Goal: Task Accomplishment & Management: Manage account settings

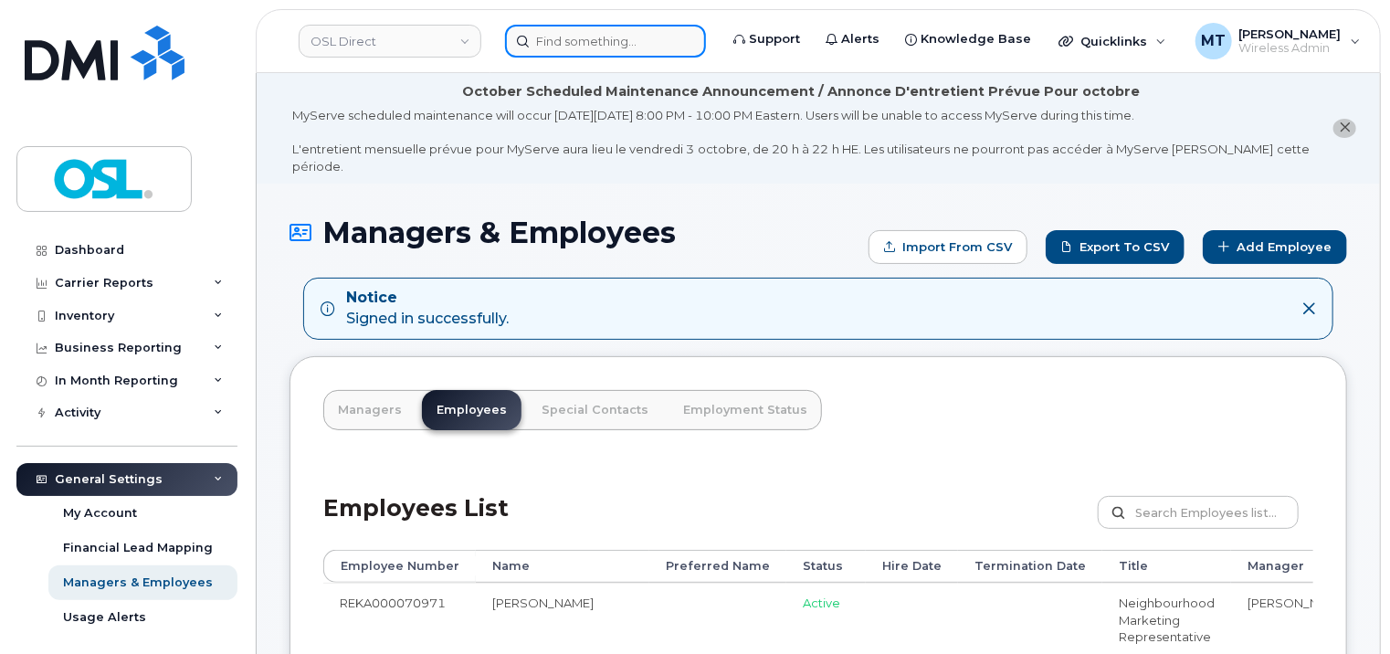
click at [588, 46] on input at bounding box center [605, 41] width 201 height 33
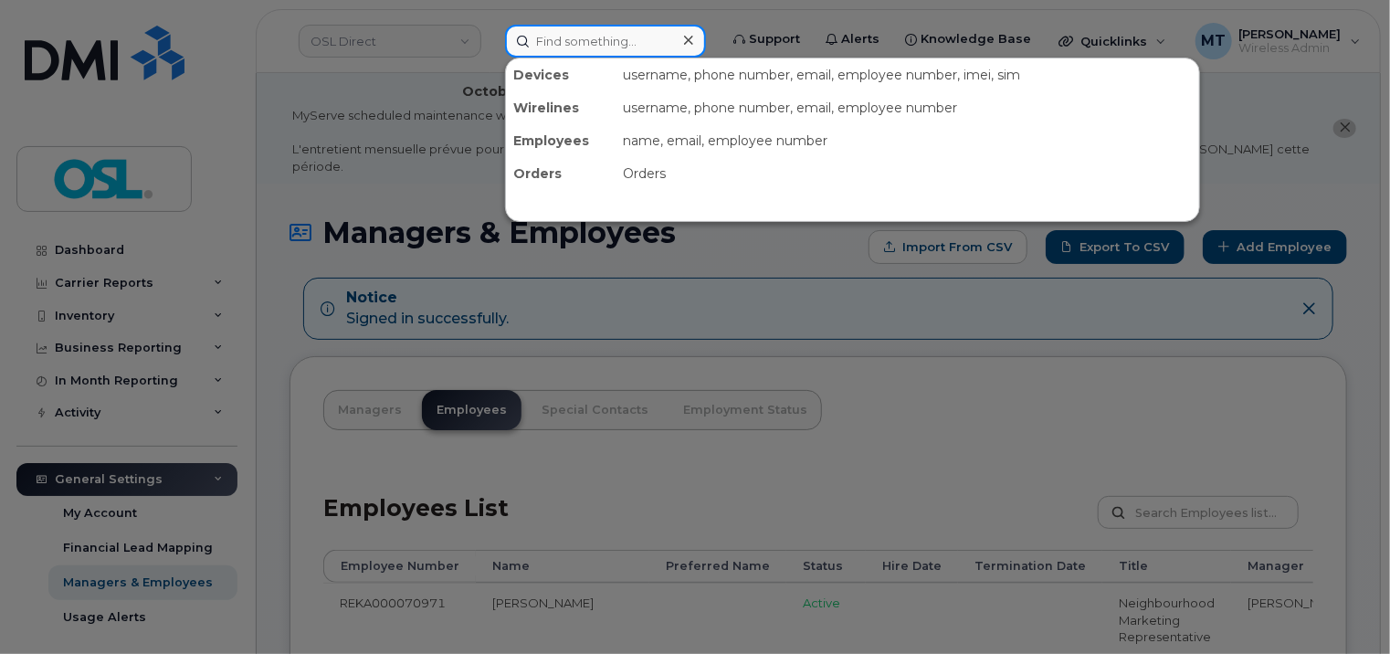
paste input "DAVINDER.SANDHU@oslhf.com"
type input "DAVINDER.SANDHU@oslhf.com"
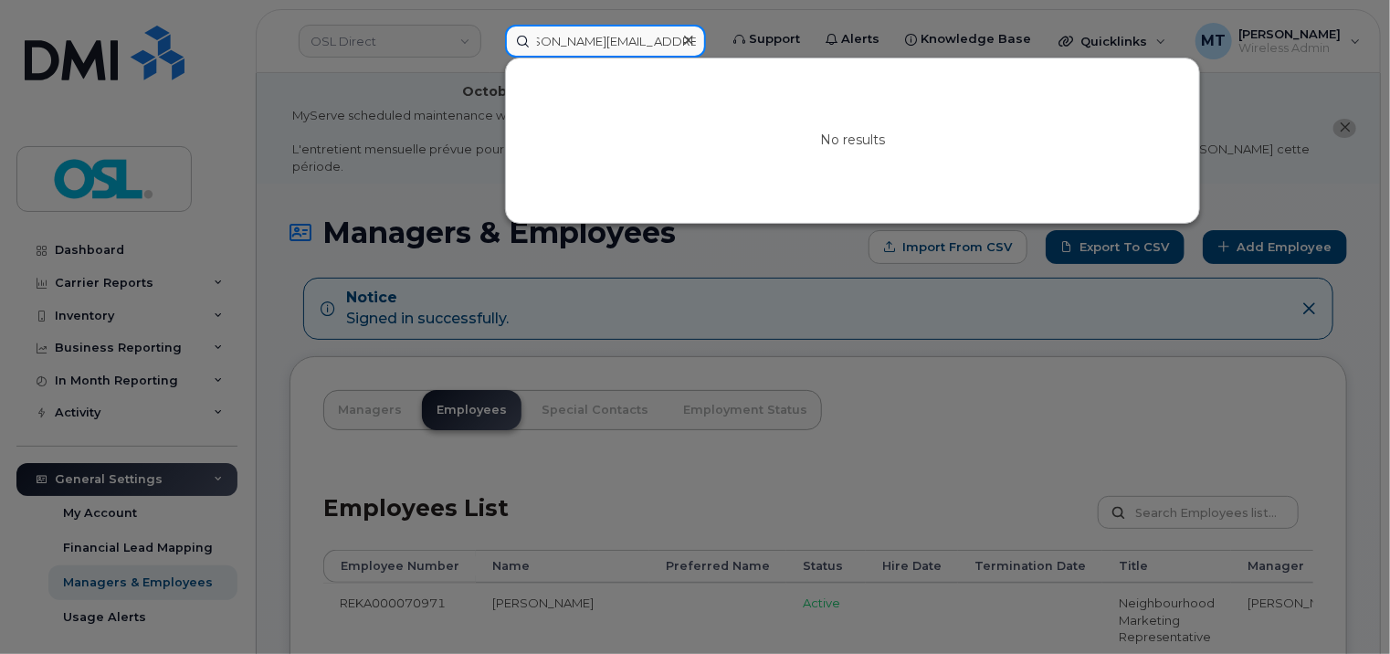
scroll to position [0, 0]
drag, startPoint x: 584, startPoint y: 38, endPoint x: 488, endPoint y: 38, distance: 96.8
click at [490, 38] on div "DAVINDER.SANDHU@oslhf.com No results" at bounding box center [605, 41] width 230 height 33
drag, startPoint x: 626, startPoint y: 37, endPoint x: 672, endPoint y: 40, distance: 45.8
click at [672, 40] on input "DAVINDER.SANDHU@oslhf.com" at bounding box center [605, 41] width 201 height 33
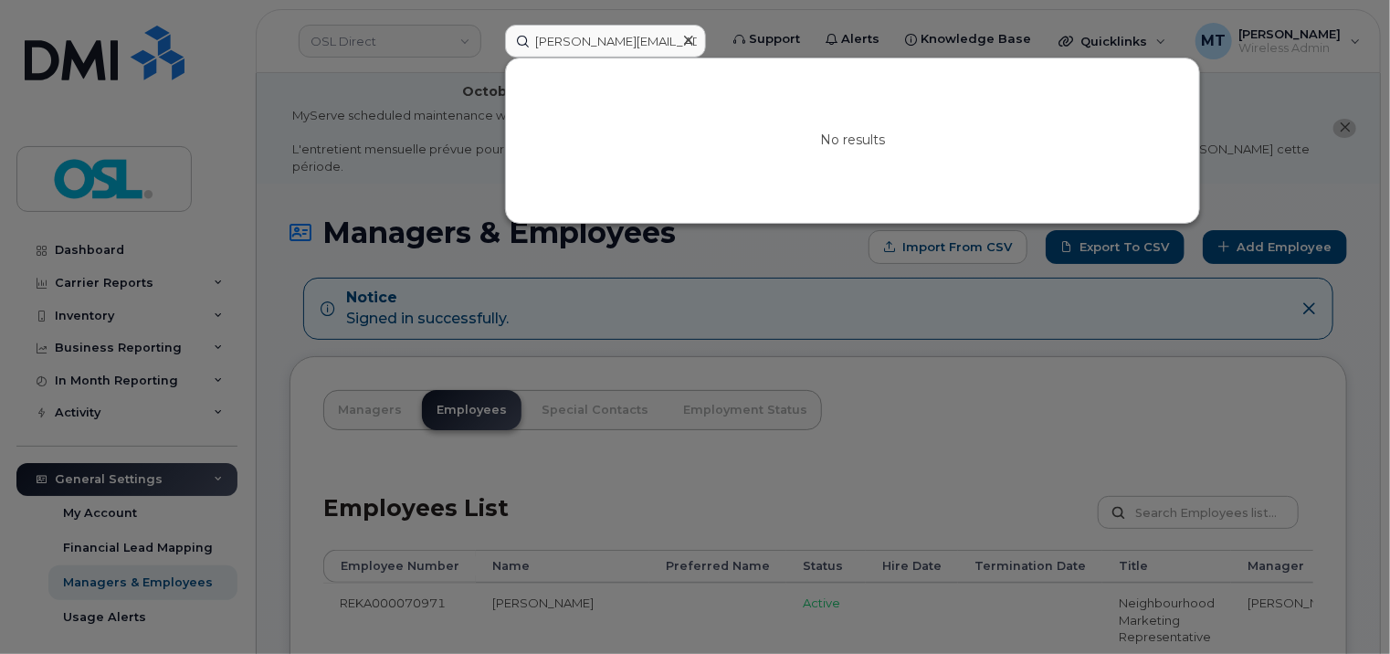
click at [684, 37] on icon at bounding box center [688, 40] width 9 height 15
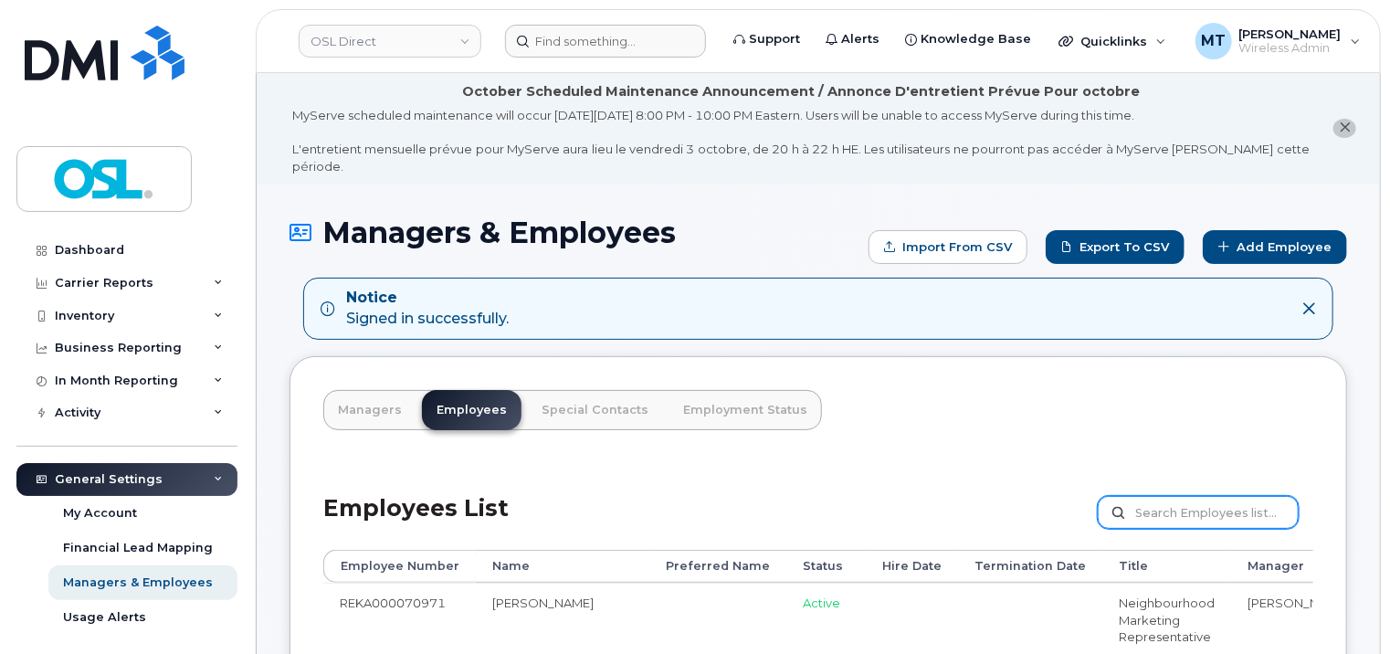
drag, startPoint x: 1158, startPoint y: 493, endPoint x: 1180, endPoint y: 493, distance: 21.9
click at [1158, 496] on input "text" at bounding box center [1198, 512] width 201 height 33
paste input "[PERSON_NAME][EMAIL_ADDRESS][DOMAIN_NAME]"
type input "[PERSON_NAME][EMAIL_ADDRESS][DOMAIN_NAME]"
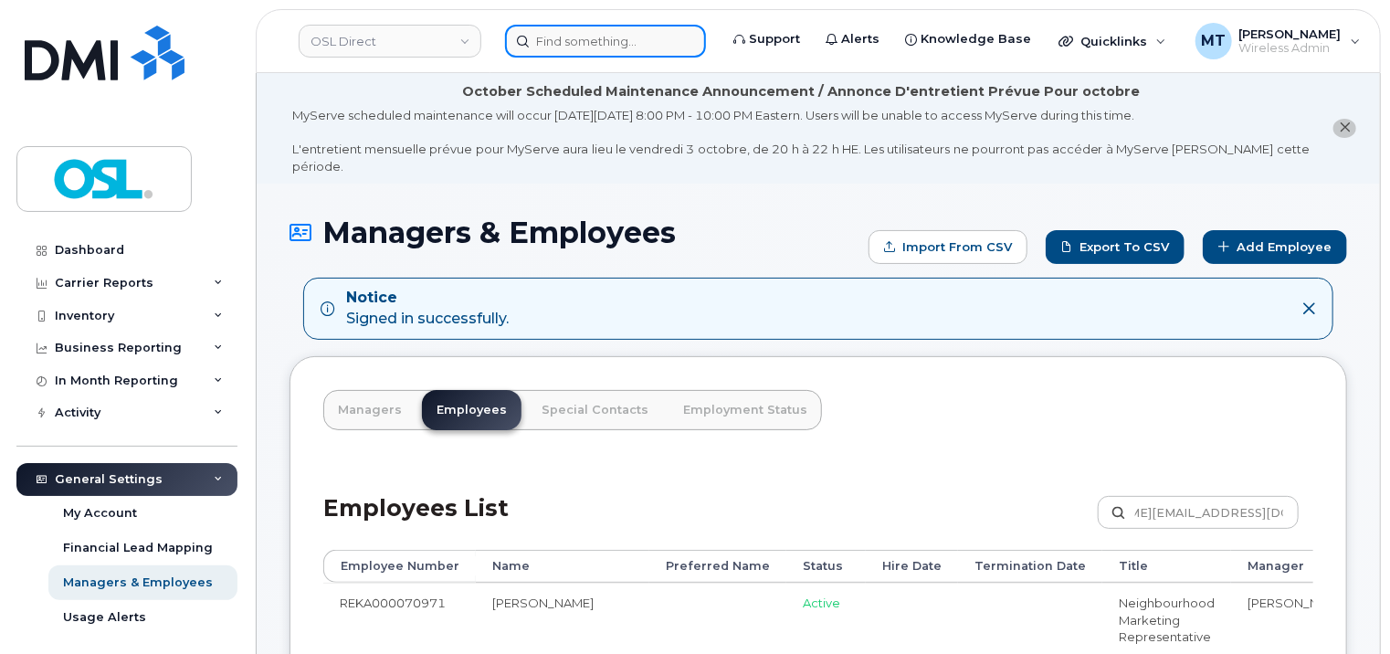
click at [589, 34] on input at bounding box center [605, 41] width 201 height 33
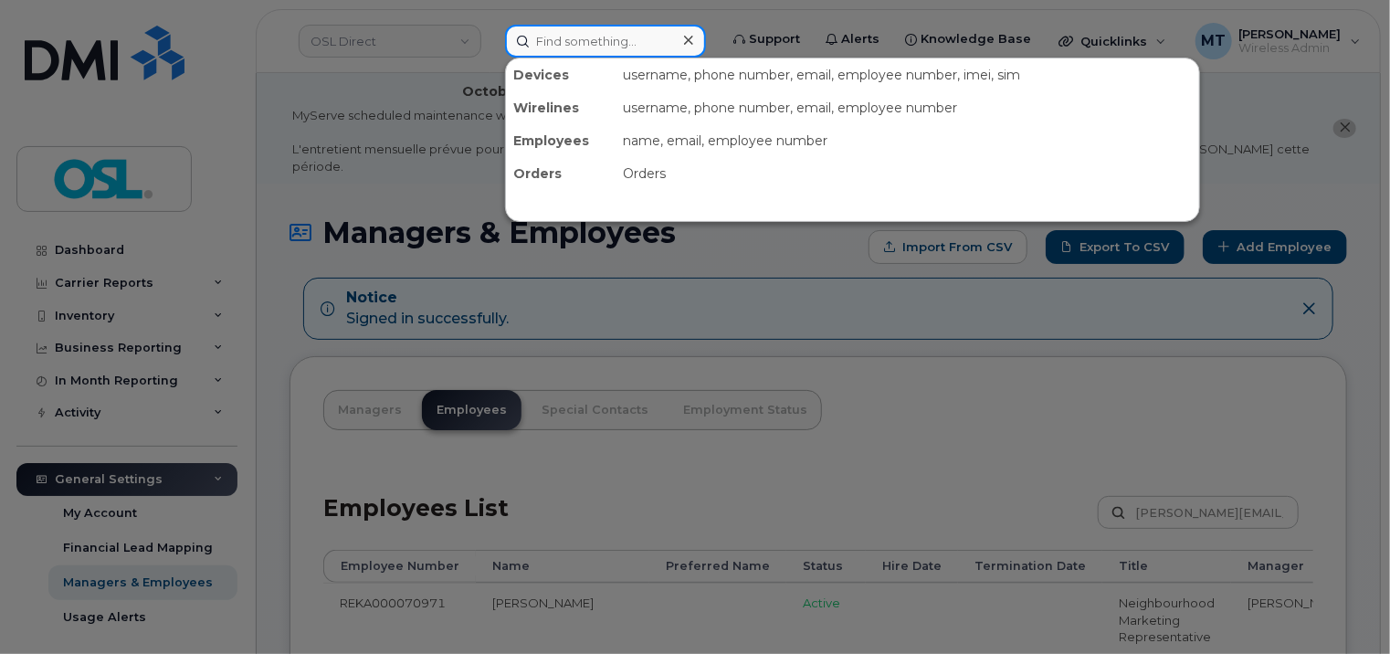
paste input "[PERSON_NAME][EMAIL_ADDRESS][DOMAIN_NAME]"
type input "[PERSON_NAME][EMAIL_ADDRESS][DOMAIN_NAME]"
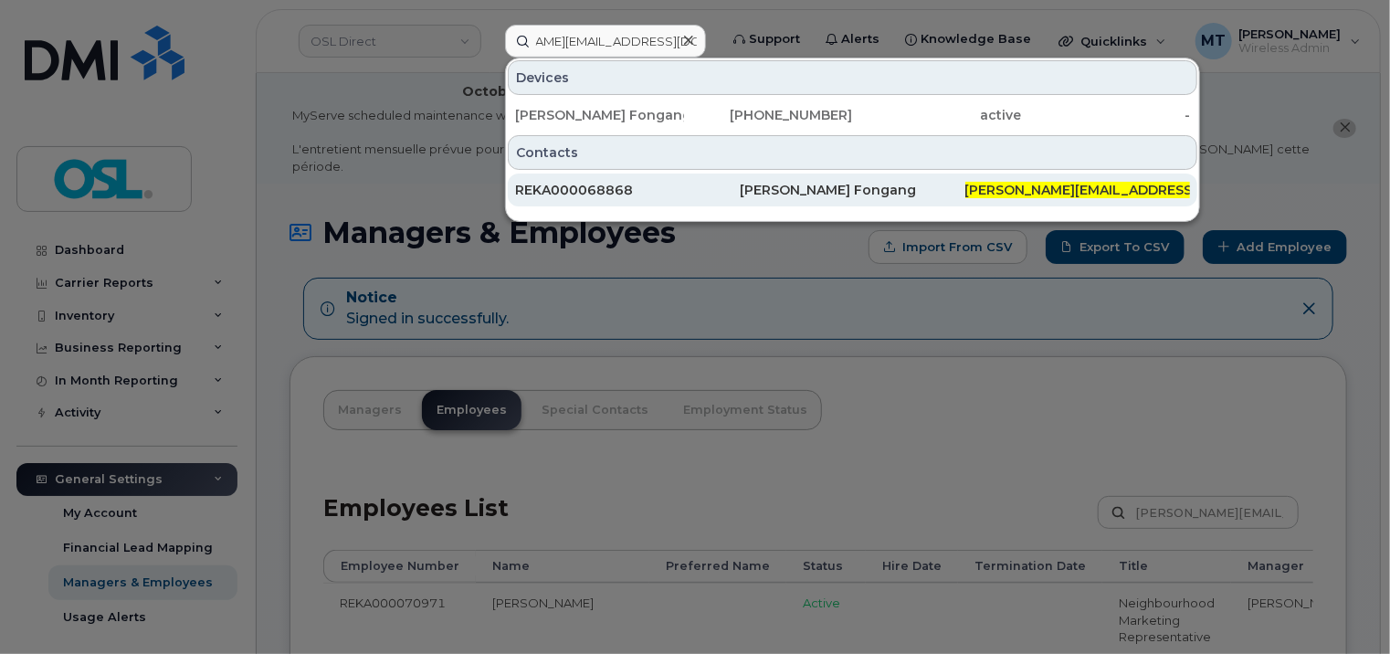
click at [647, 183] on div "REKA000068868" at bounding box center [627, 190] width 225 height 18
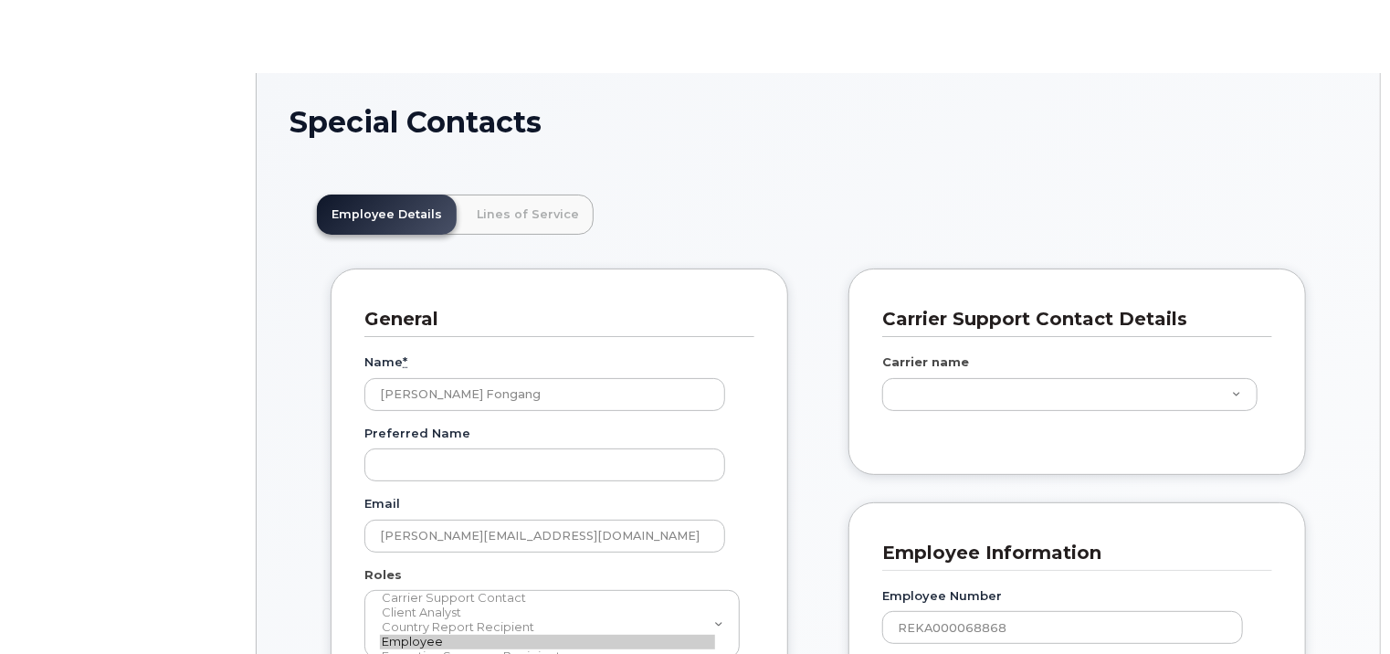
scroll to position [55, 0]
type input "3358081"
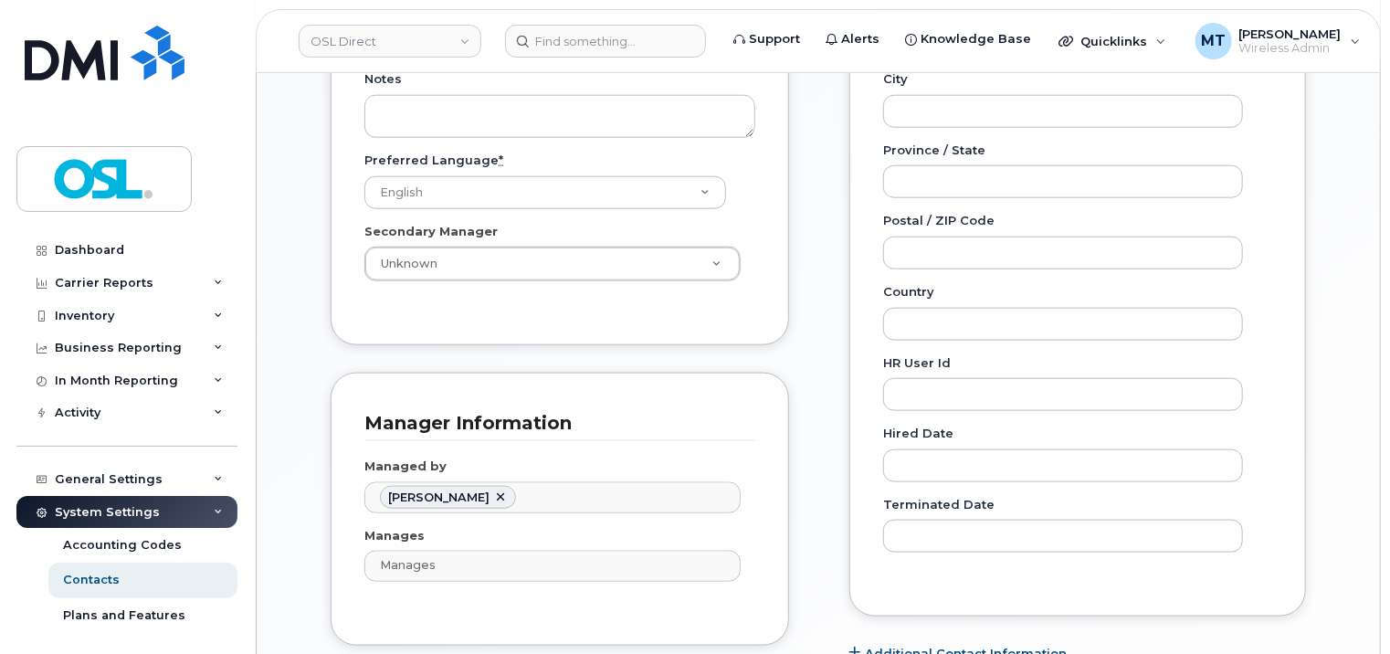
scroll to position [915, 0]
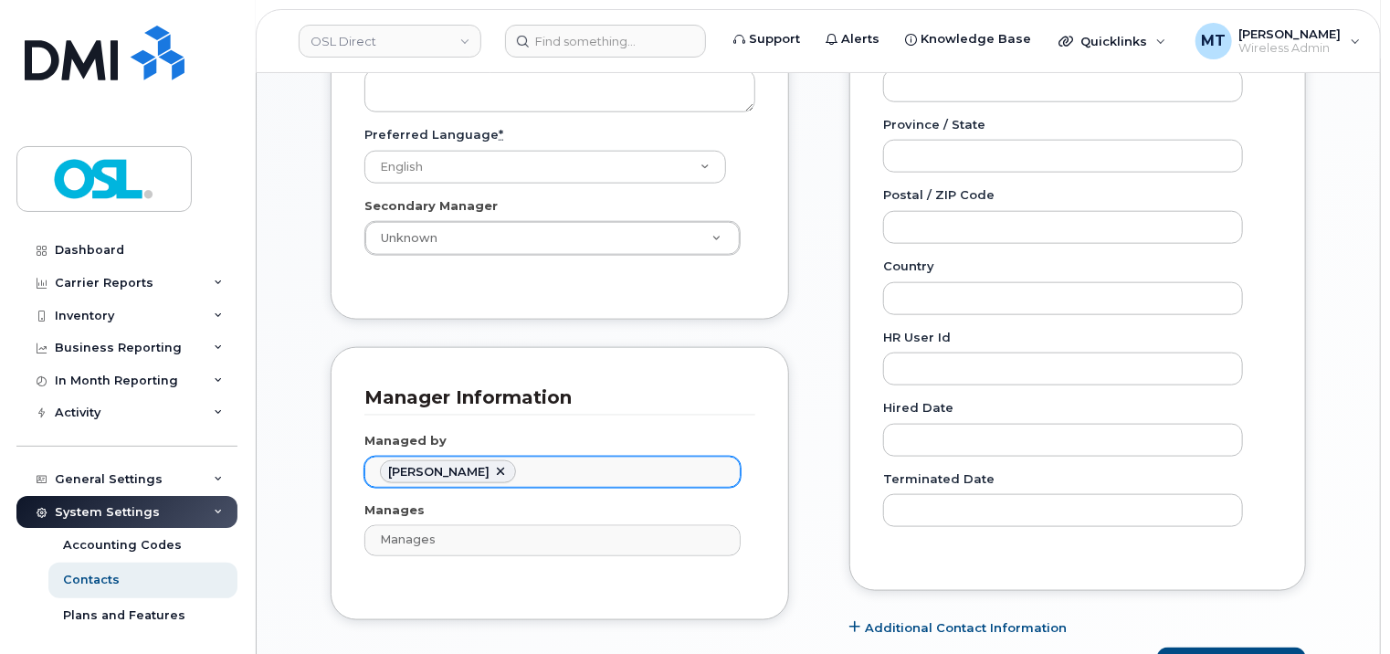
click at [621, 458] on ul "[PERSON_NAME]" at bounding box center [552, 472] width 374 height 29
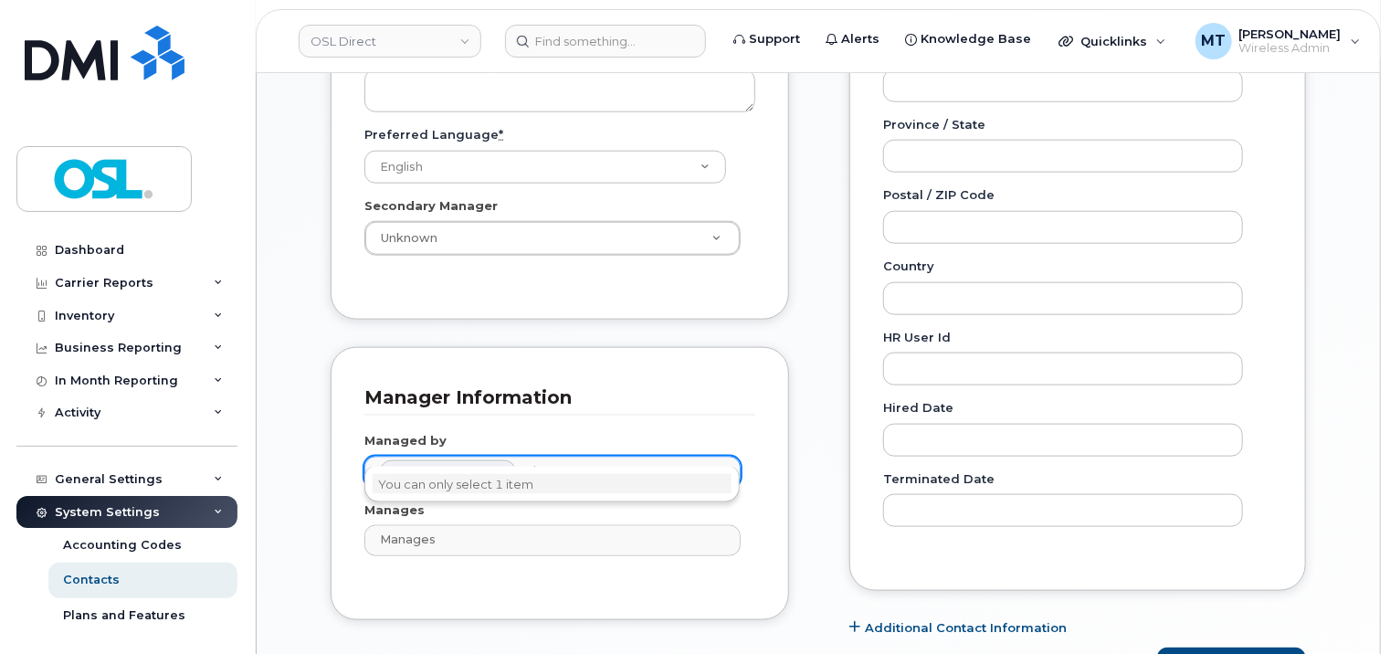
type input "taba"
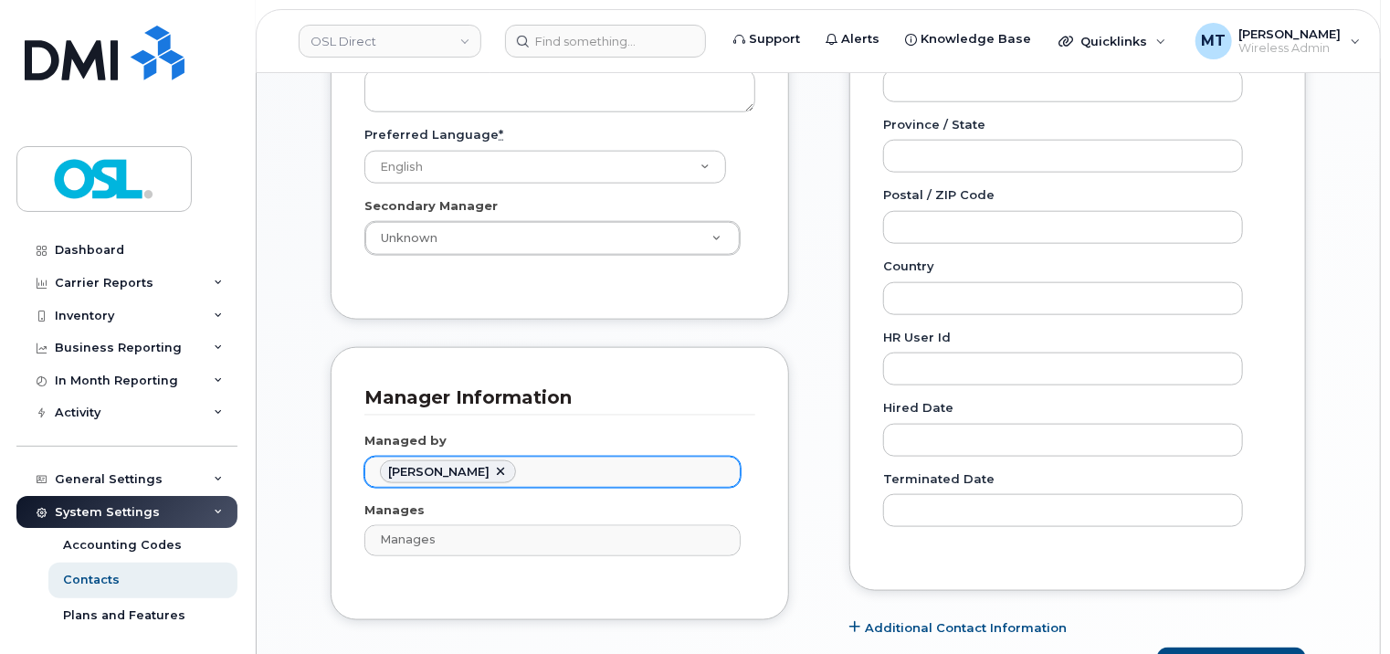
click at [508, 465] on link at bounding box center [500, 472] width 15 height 15
type input "Managed by"
paste input "Tabare De Los Santos"
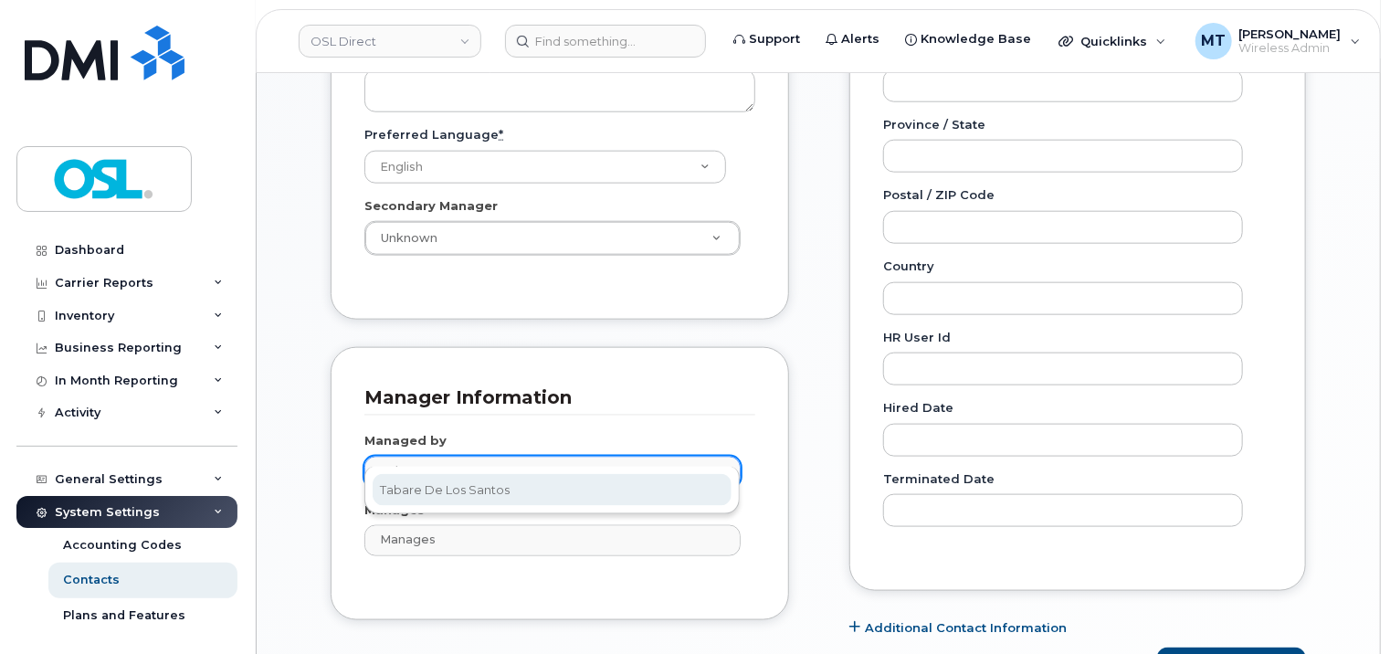
type input "Tabare De Los Santos"
type input "1526107"
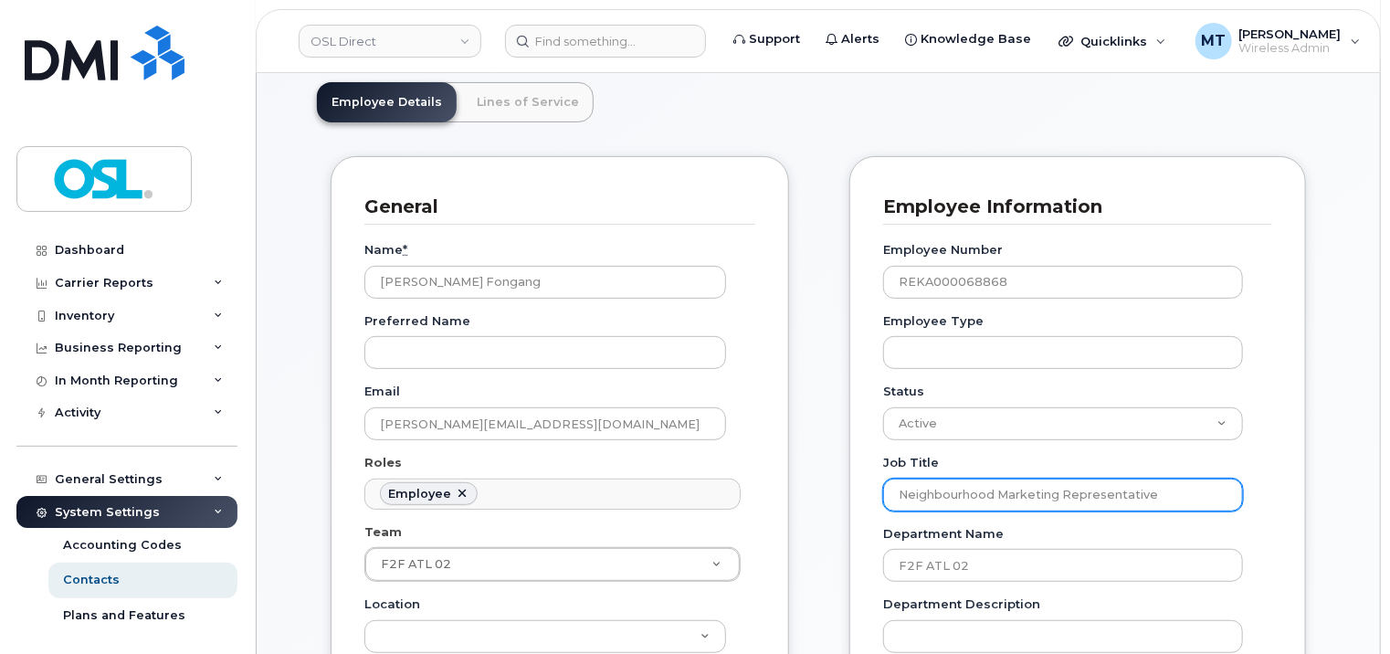
scroll to position [184, 0]
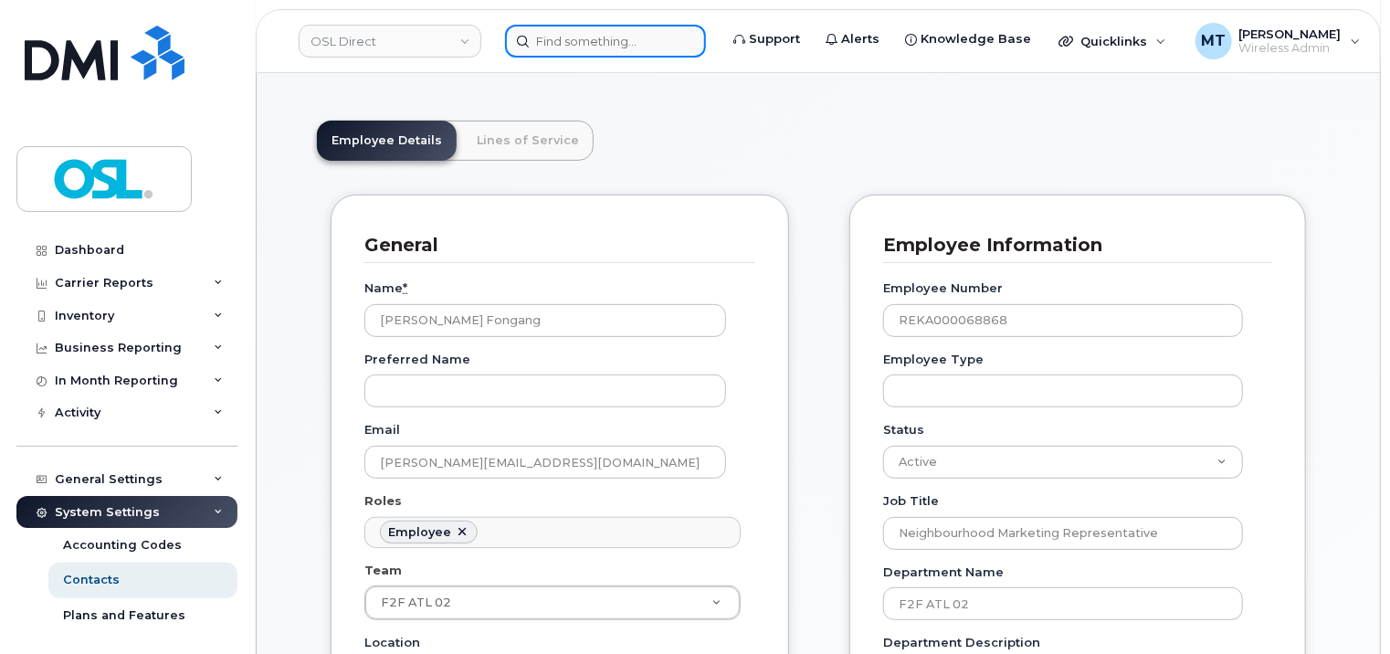
click at [586, 44] on input at bounding box center [605, 41] width 201 height 33
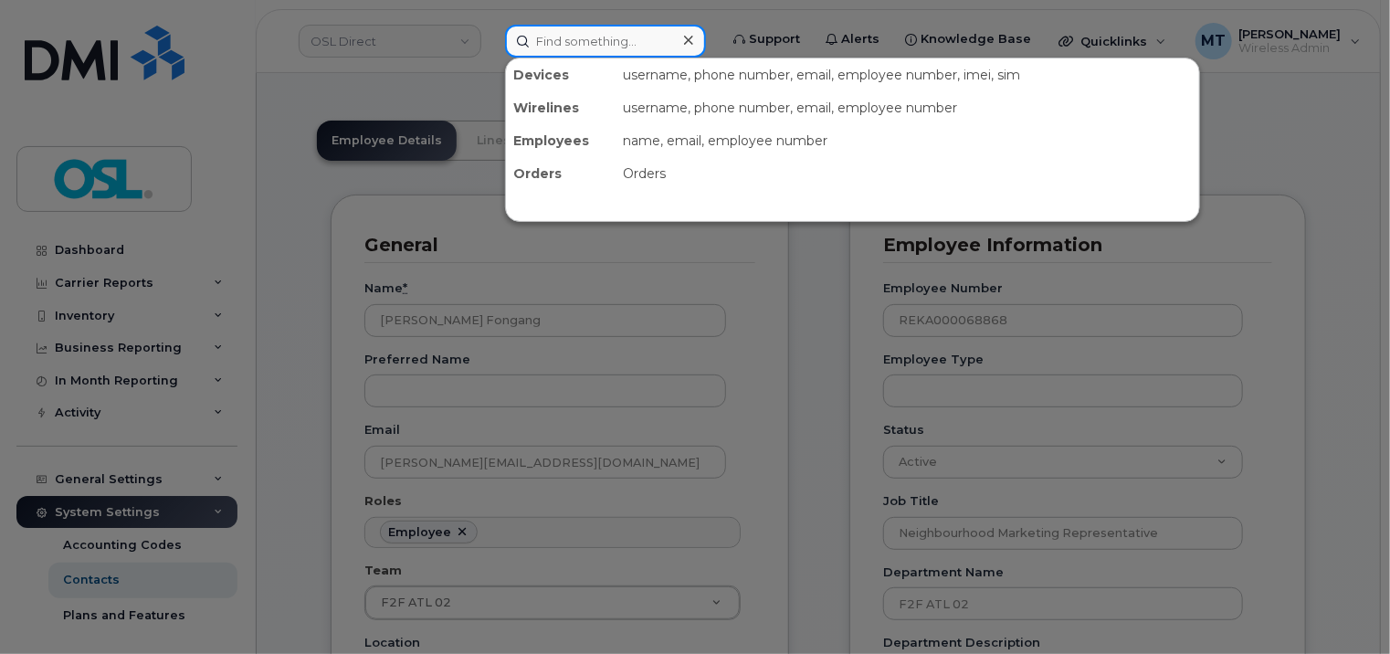
paste input "[EMAIL_ADDRESS][PERSON_NAME][DOMAIN_NAME]"
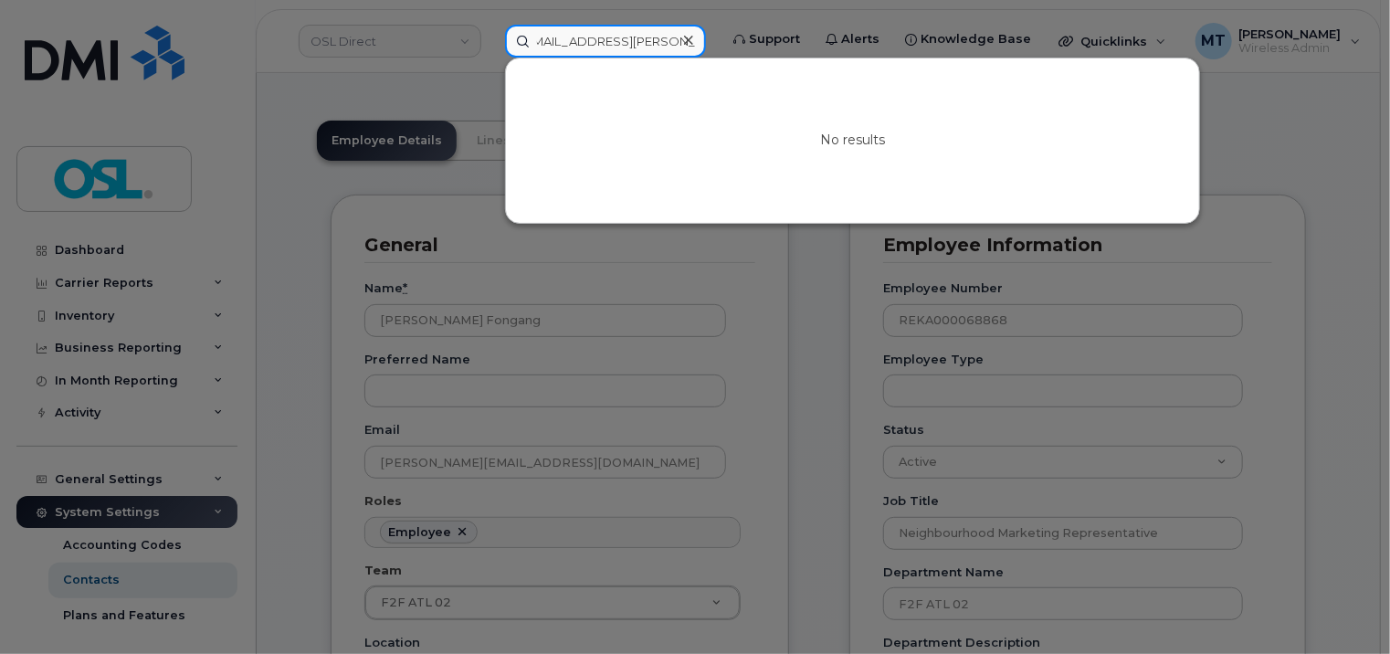
scroll to position [0, 0]
drag, startPoint x: 569, startPoint y: 40, endPoint x: 518, endPoint y: 40, distance: 51.1
click at [520, 40] on input "[EMAIL_ADDRESS][PERSON_NAME][DOMAIN_NAME]" at bounding box center [605, 41] width 201 height 33
click at [556, 42] on input "[EMAIL_ADDRESS][PERSON_NAME][DOMAIN_NAME]" at bounding box center [605, 41] width 201 height 33
type input "[EMAIL_ADDRESS][PERSON_NAME][DOMAIN_NAME]"
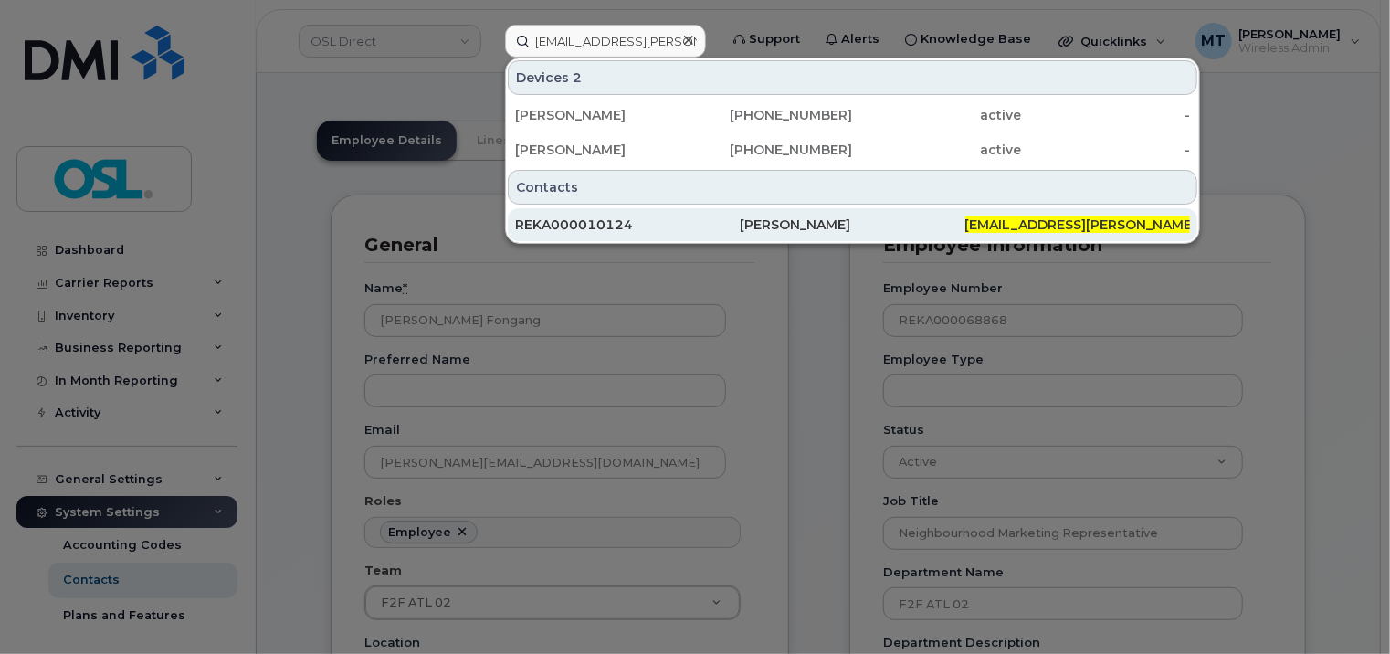
click at [637, 218] on div "REKA000010124" at bounding box center [627, 225] width 225 height 18
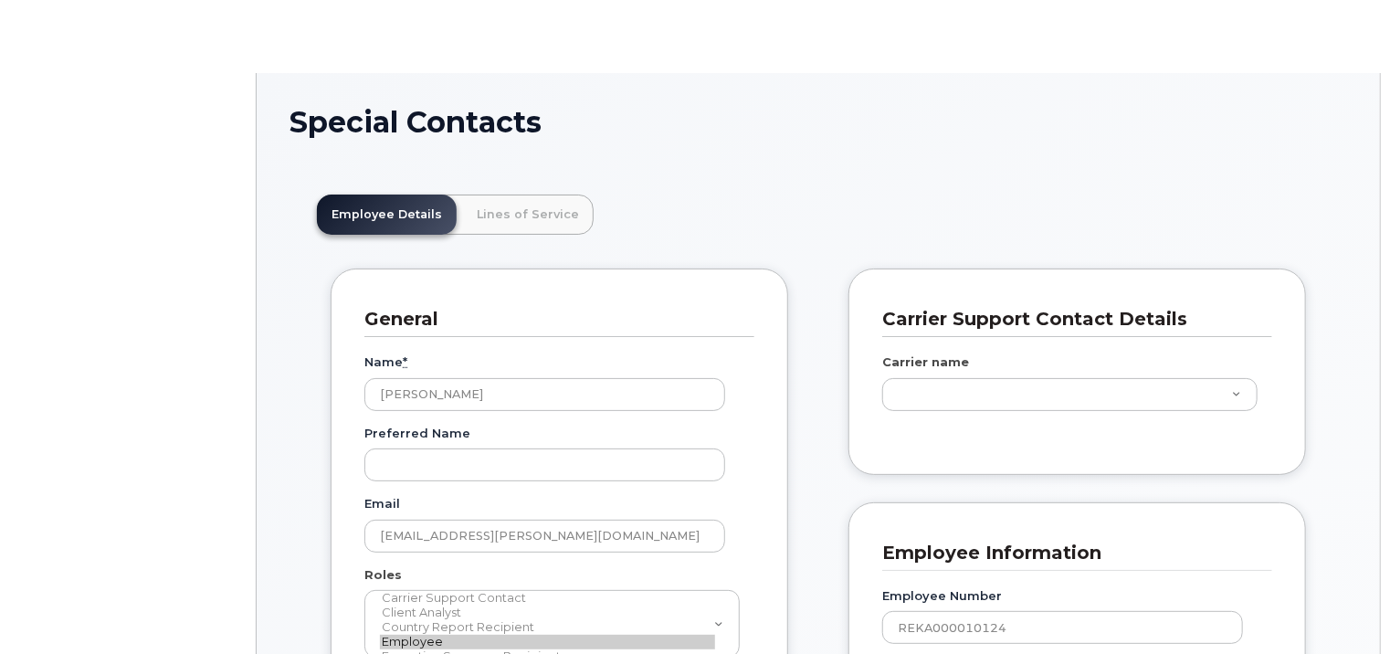
scroll to position [55, 0]
type input "3358049"
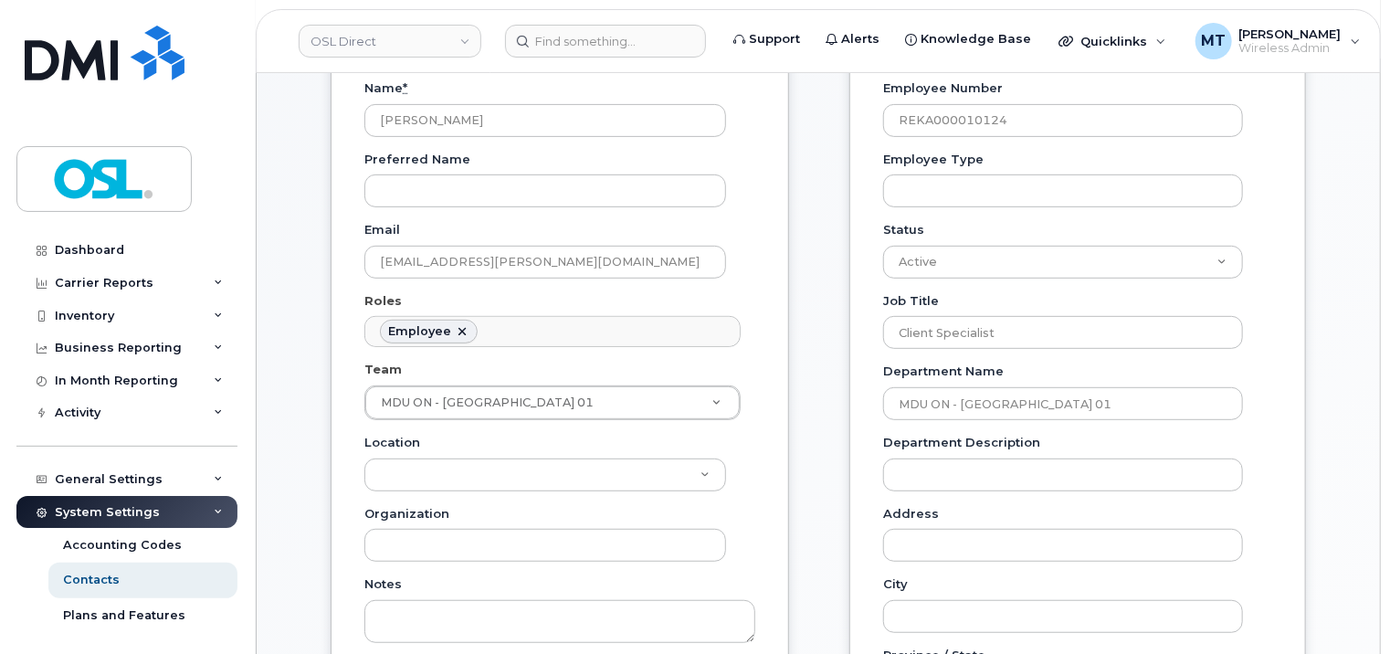
scroll to position [367, 0]
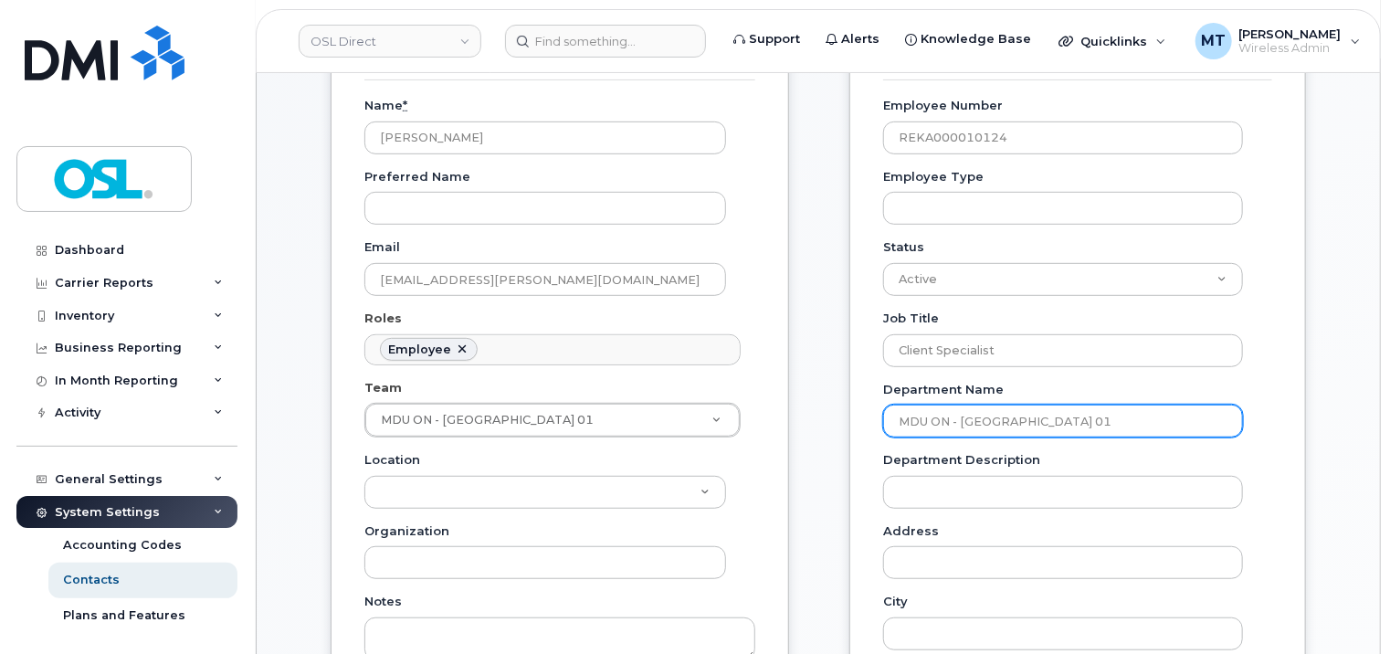
click at [1097, 405] on input "MDU ON - TOR EAST 01" at bounding box center [1063, 421] width 360 height 33
drag, startPoint x: 1097, startPoint y: 405, endPoint x: 872, endPoint y: 409, distance: 224.7
click at [872, 409] on div "Employee Information Employee Number REKA000010124 Employee Type Status Active …" at bounding box center [1077, 575] width 457 height 1127
paste input "CNTR"
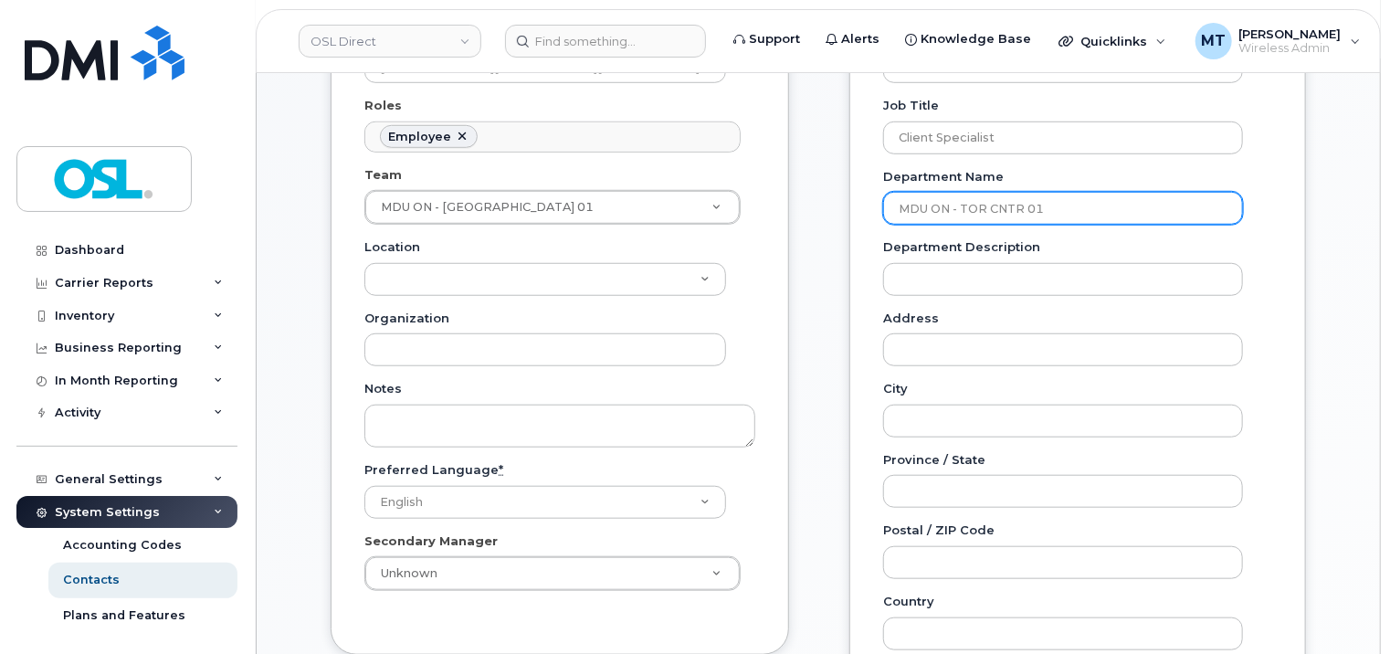
scroll to position [824, 0]
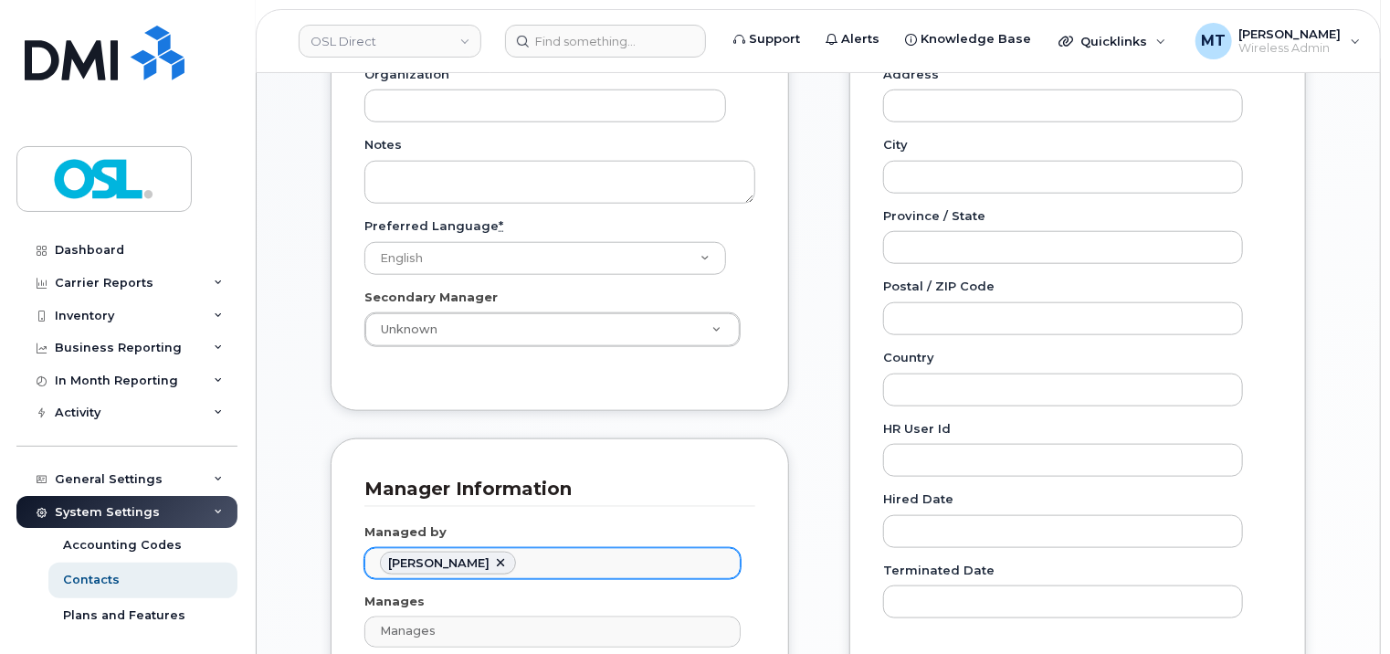
click at [493, 556] on link at bounding box center [500, 563] width 15 height 15
type input "MDU ON - TOR CNTR 01"
paste input "Daniel Chou"
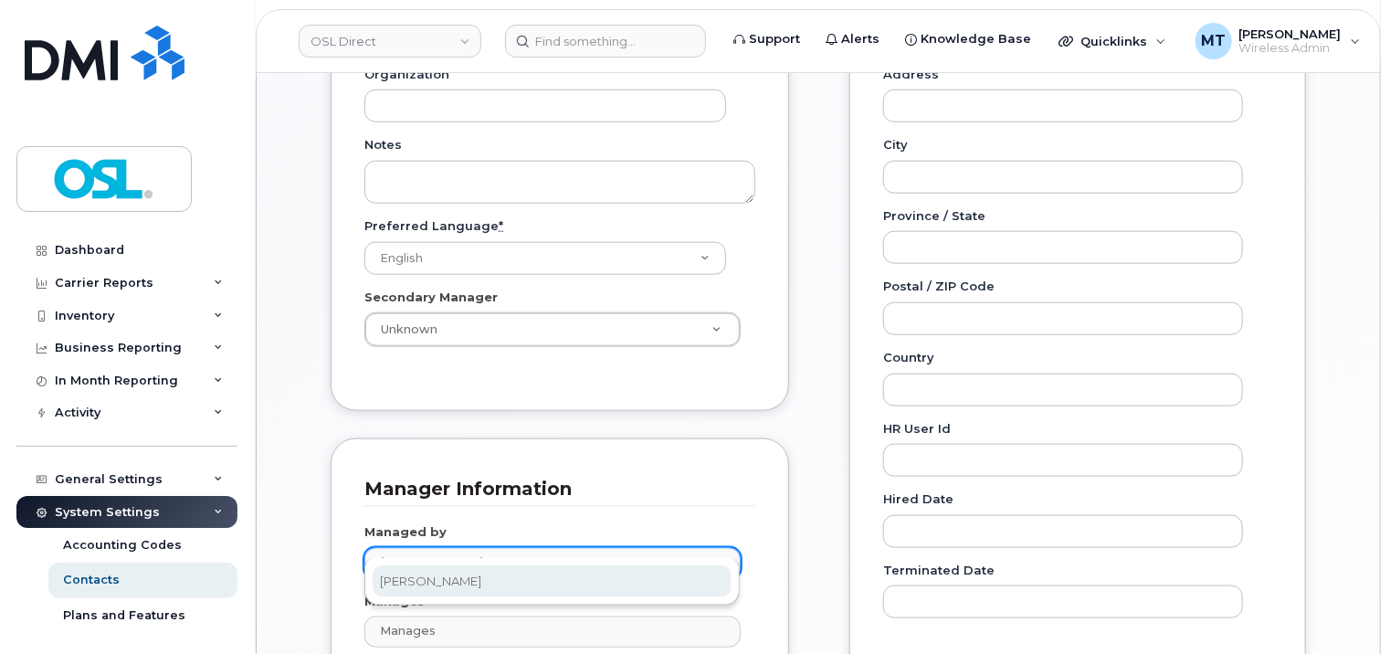
type input "Daniel Chou"
type input "1594287"
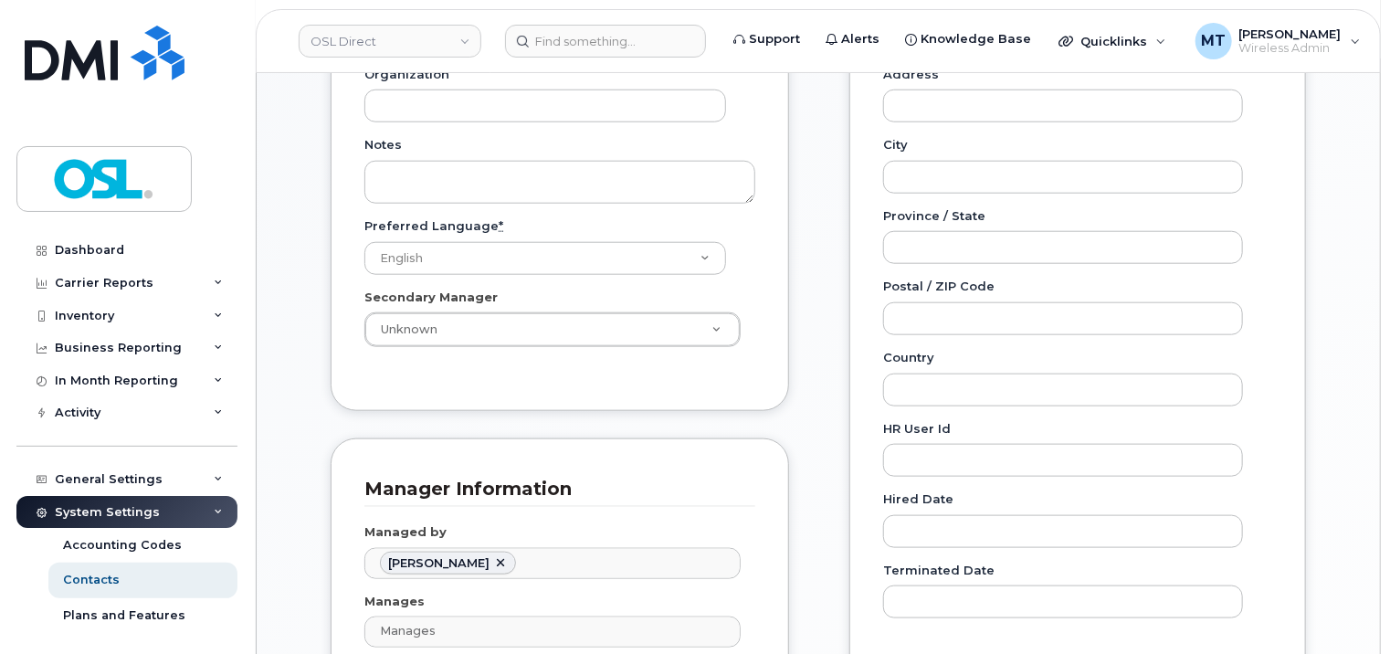
scroll to position [1280, 0]
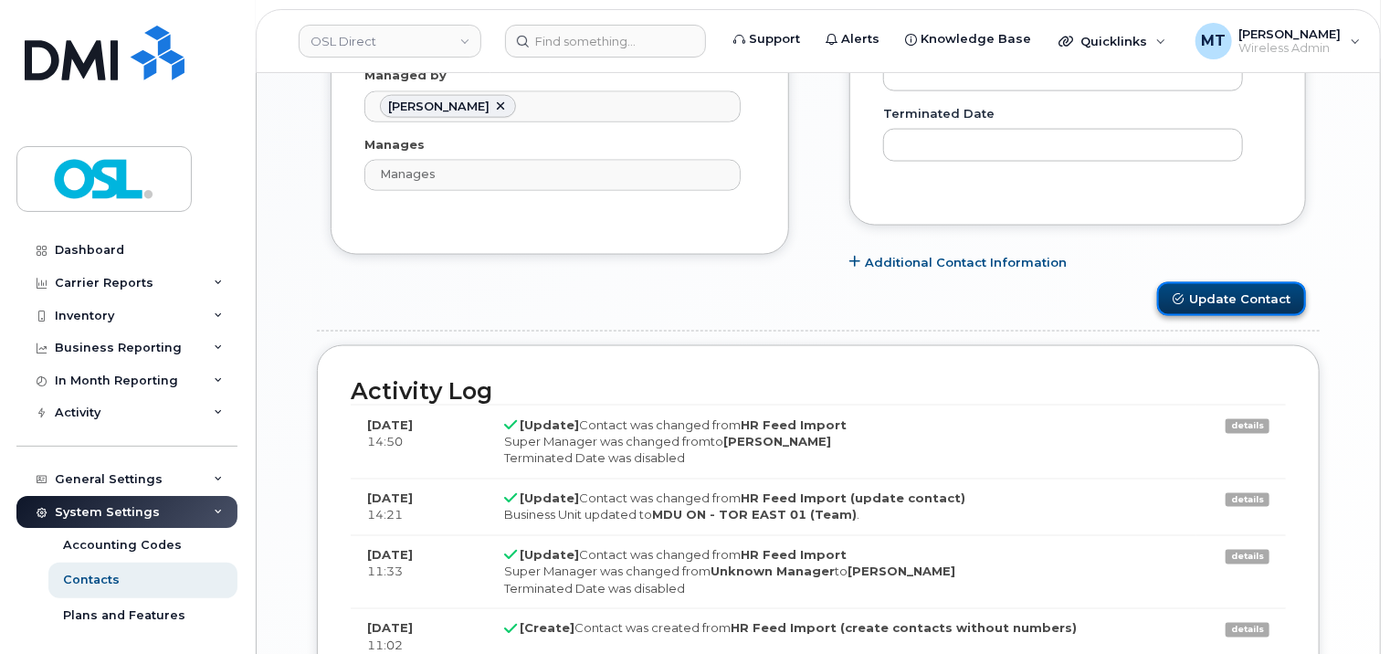
click at [1252, 286] on button "Update Contact" at bounding box center [1231, 299] width 149 height 34
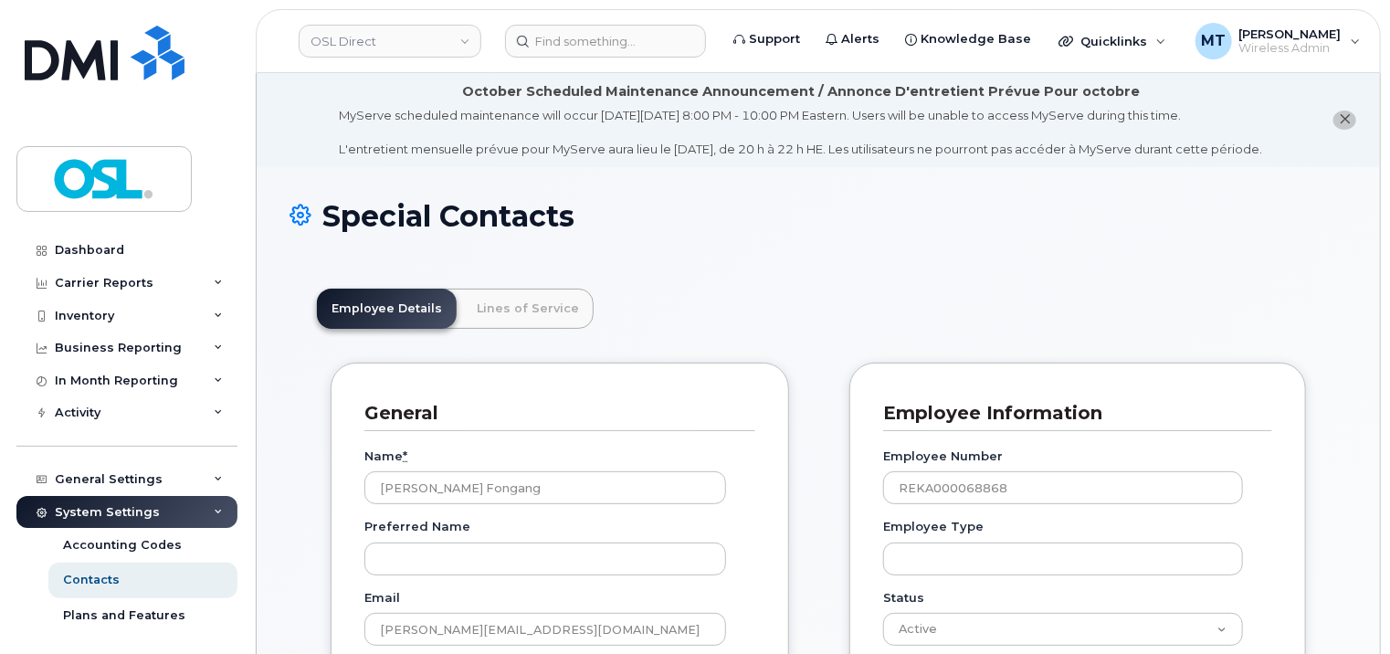
scroll to position [55, 0]
